Goal: Information Seeking & Learning: Learn about a topic

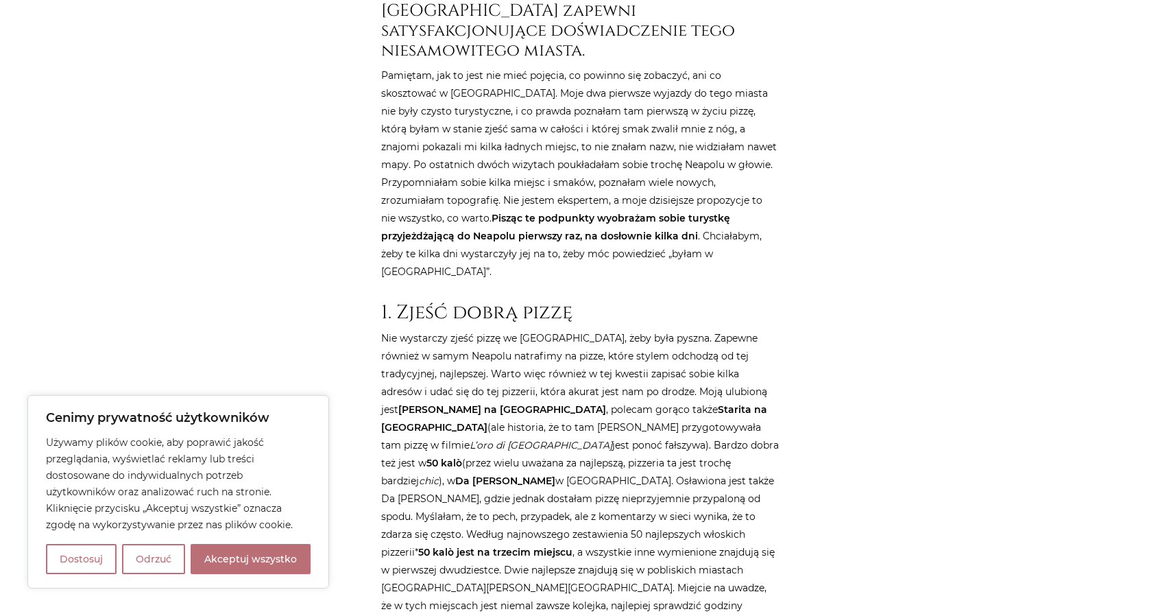
scroll to position [754, 0]
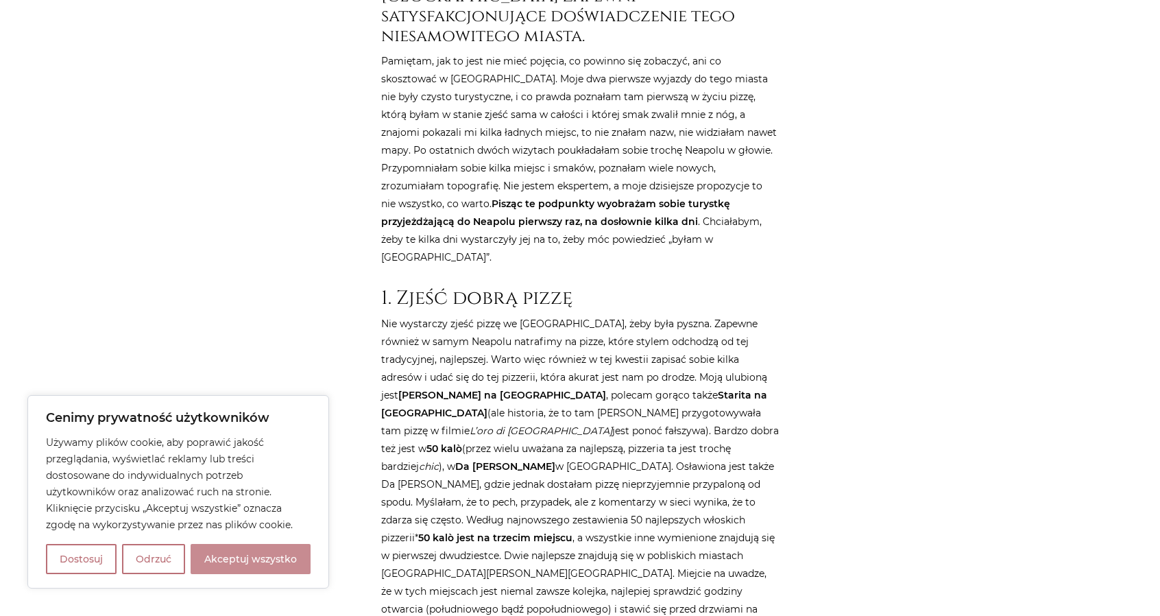
click at [236, 558] on button "Akceptuj wszystko" at bounding box center [251, 559] width 120 height 30
checkbox input "true"
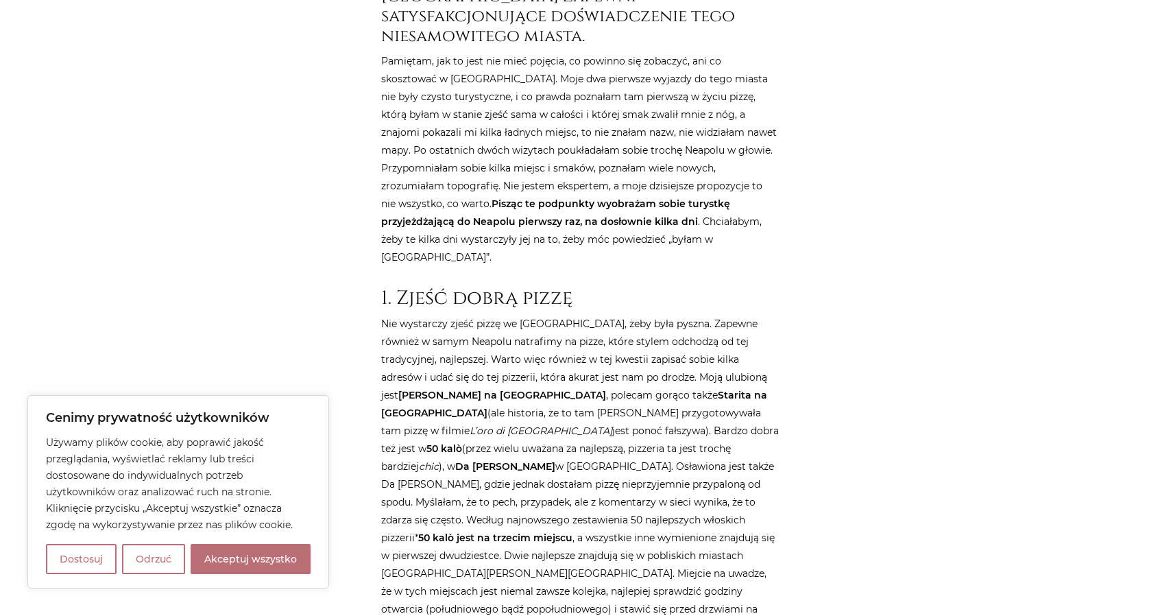
checkbox input "true"
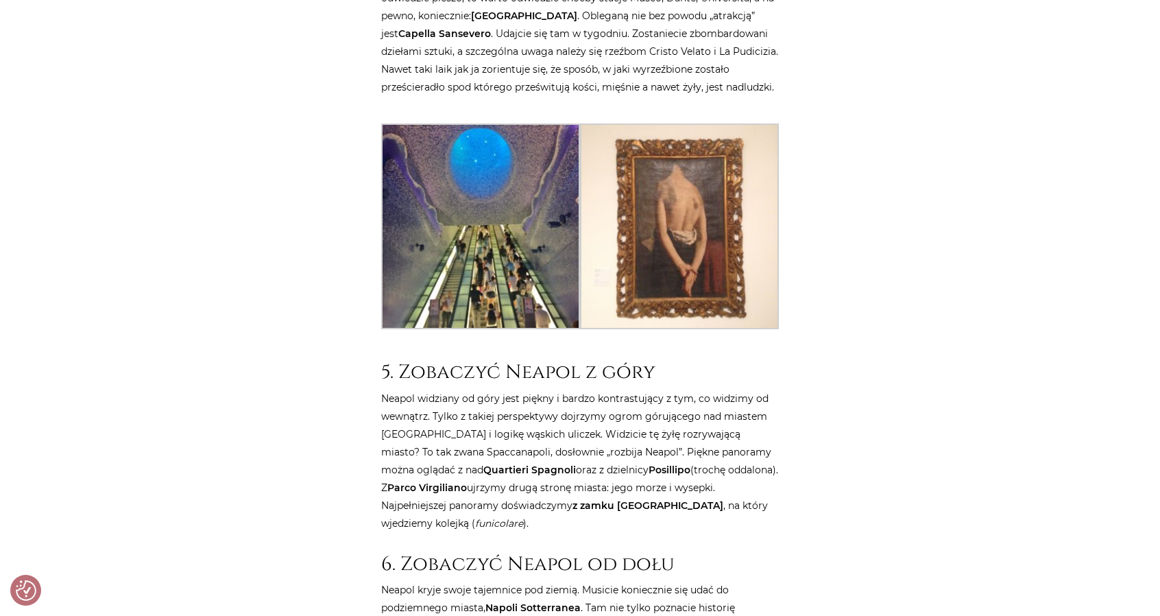
scroll to position [3635, 0]
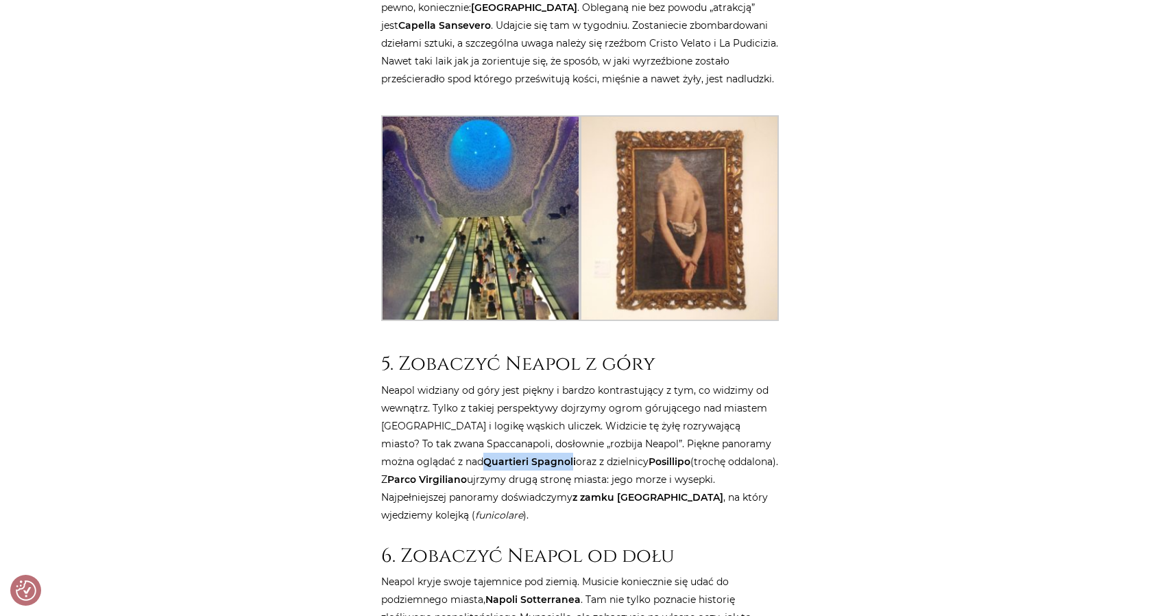
drag, startPoint x: 499, startPoint y: 336, endPoint x: 409, endPoint y: 338, distance: 89.9
click at [409, 381] on p "Neapol widziany od góry jest piękny i bardzo kontrastujący z tym, co widzimy od…" at bounding box center [580, 452] width 398 height 143
copy strong "Quartieri Spagnol"
click at [649, 455] on strong "Posillipo" at bounding box center [670, 461] width 42 height 12
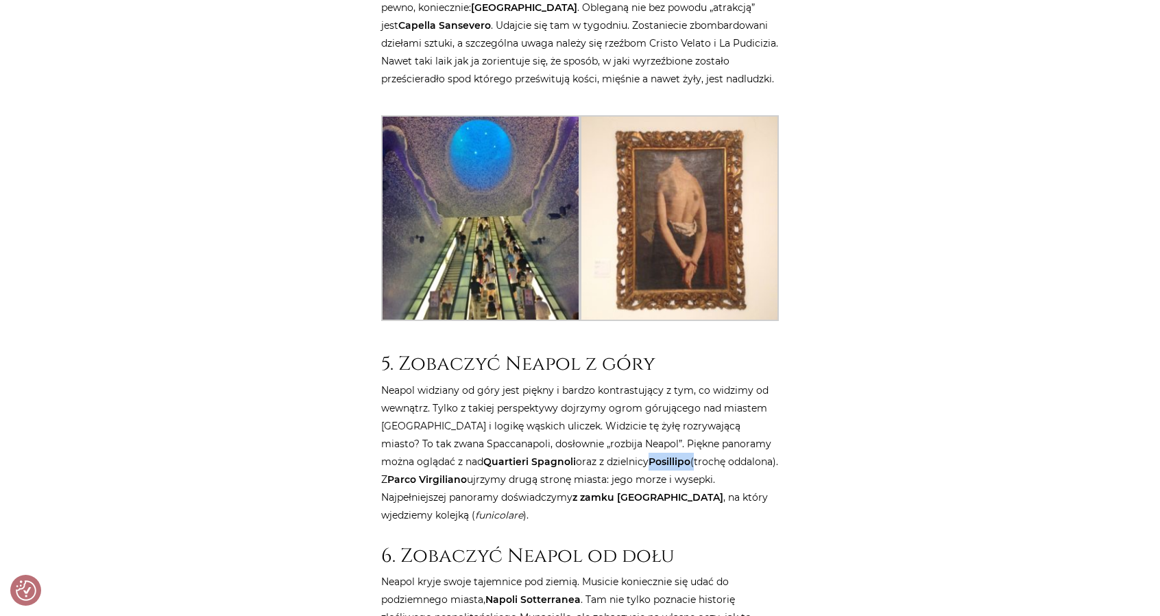
copy p "Posillipo"
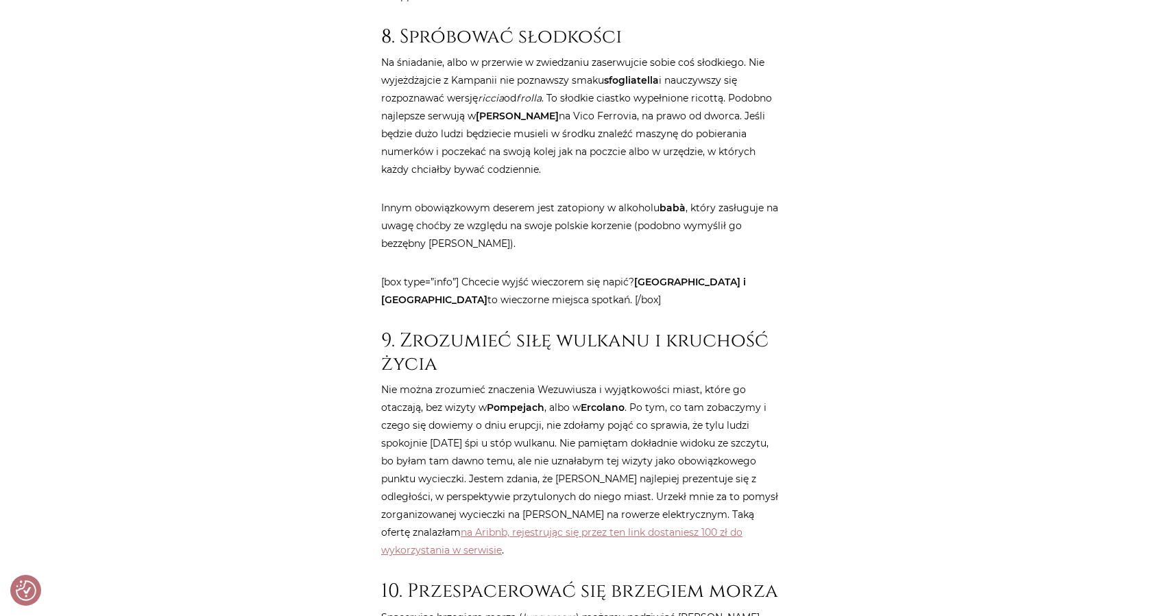
scroll to position [5967, 0]
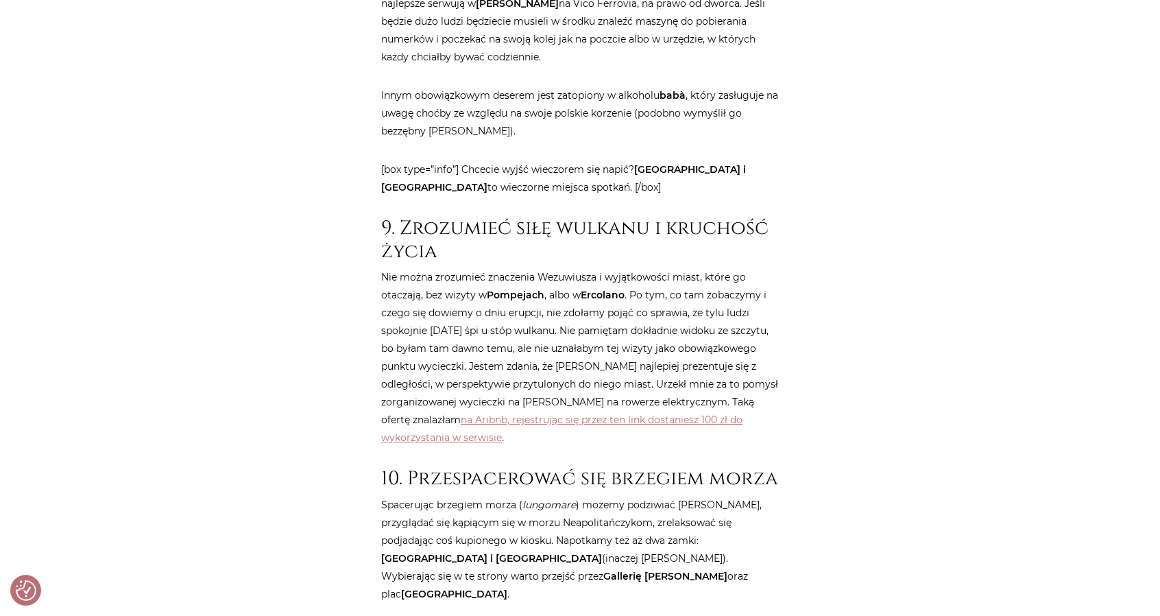
click at [605, 289] on strong "Ercolano" at bounding box center [603, 295] width 44 height 12
copy strong "Ercolano"
